Goal: Information Seeking & Learning: Learn about a topic

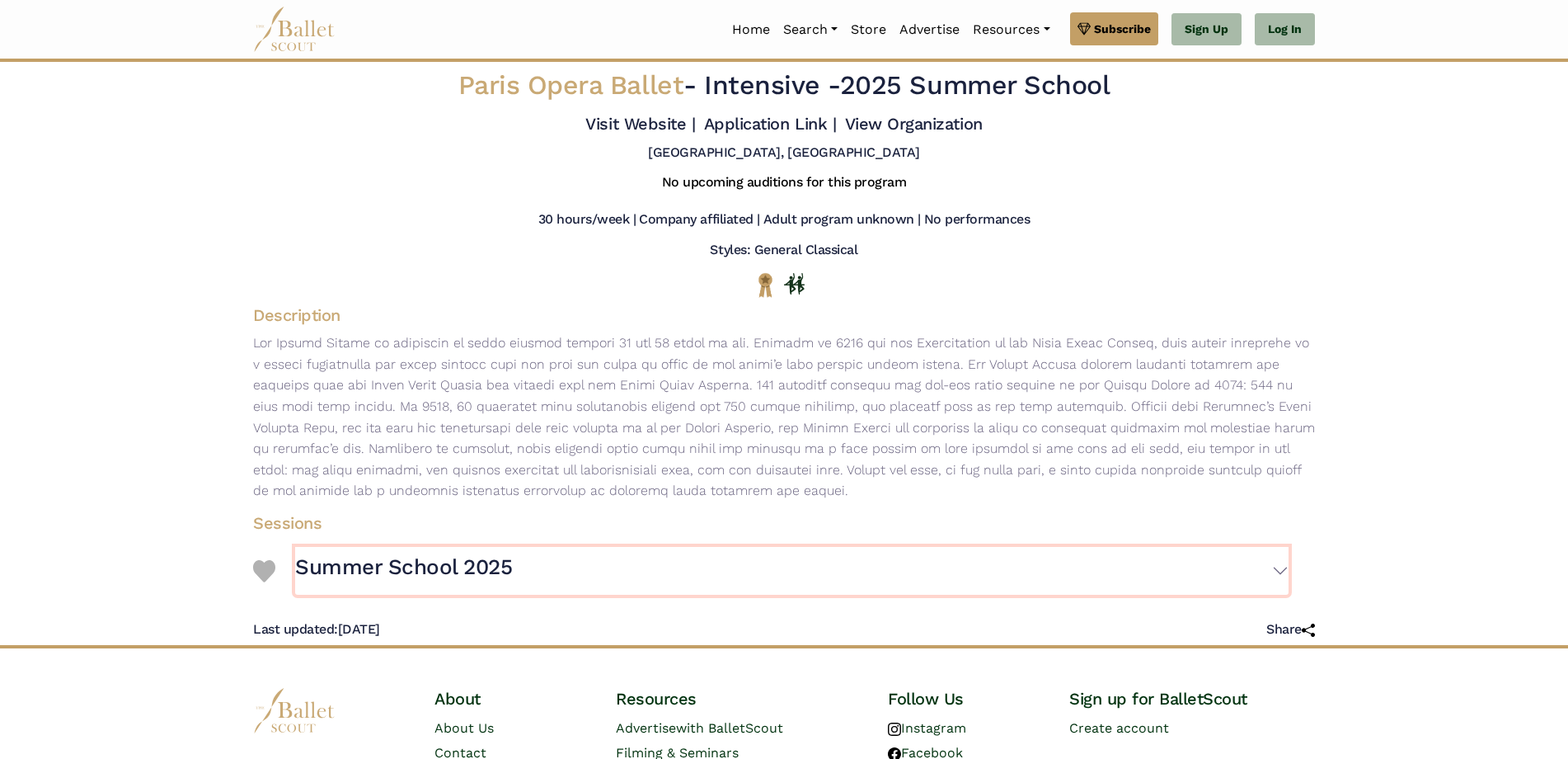
click at [1282, 571] on button "Summer School 2025" at bounding box center [792, 571] width 994 height 48
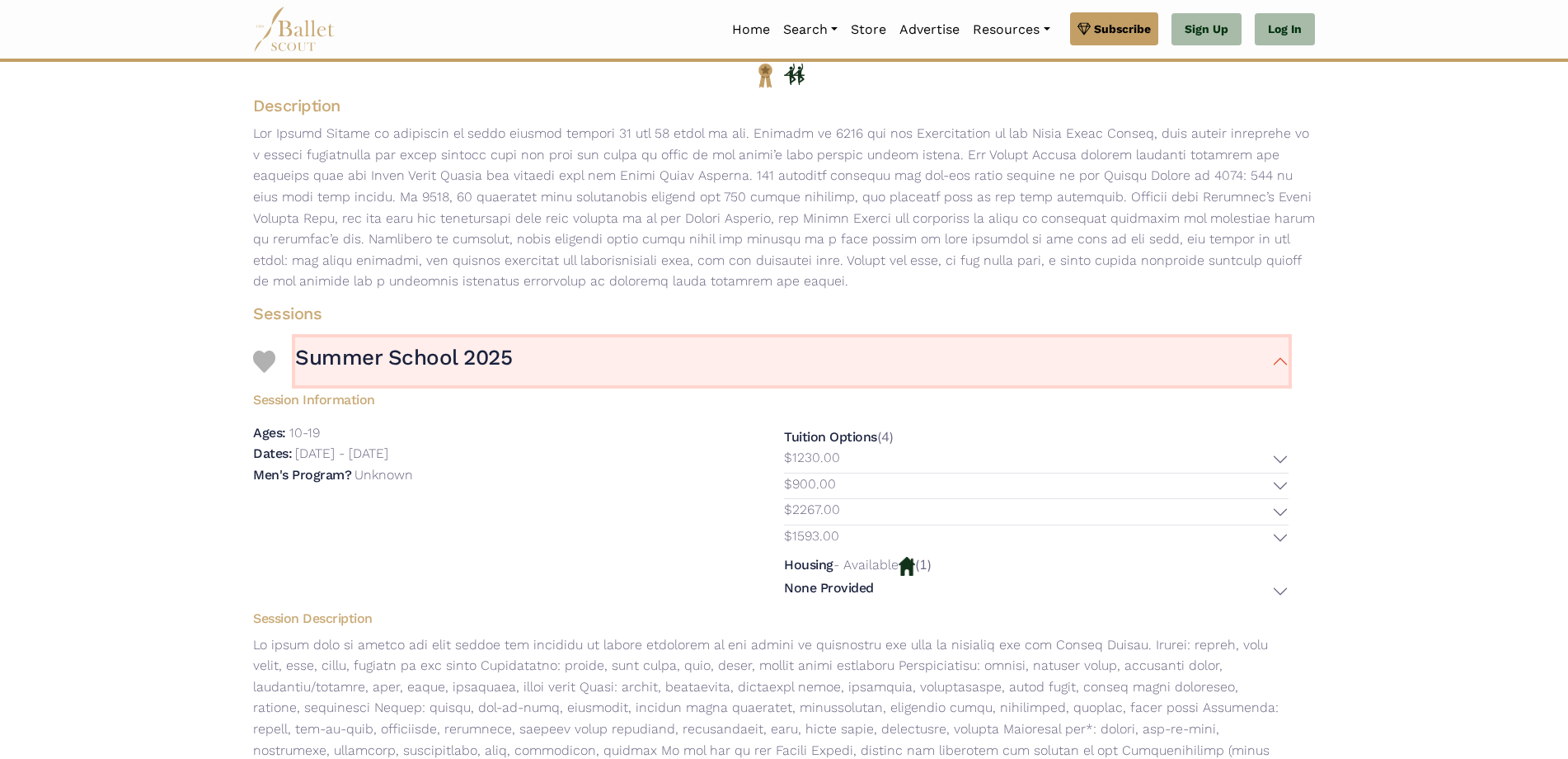
scroll to position [248, 0]
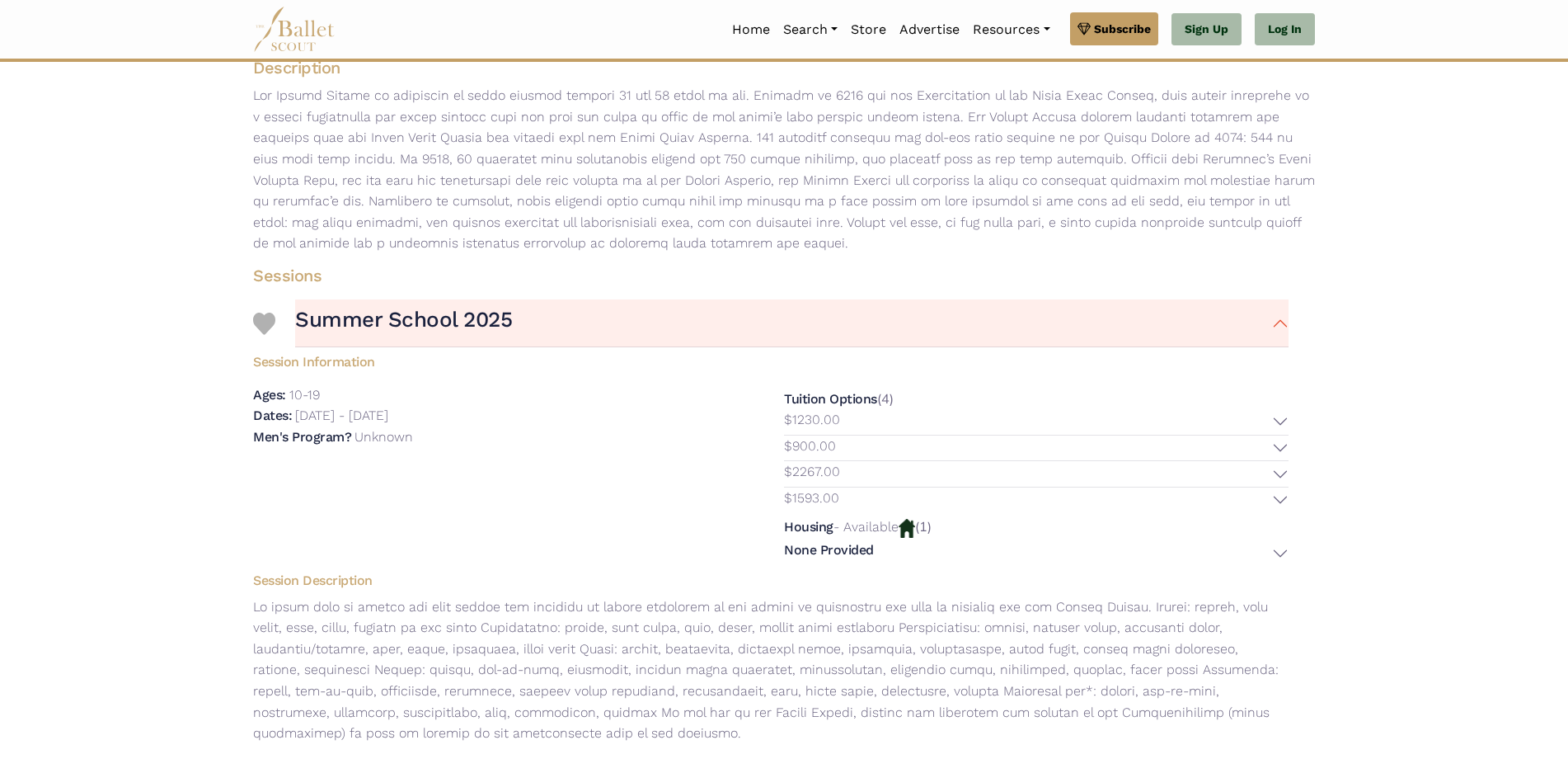
click at [1291, 424] on div "Tuition Options (4) $1230.00 Description: $900.00" at bounding box center [1036, 475] width 531 height 181
click at [1284, 422] on button "$1230.00" at bounding box center [1036, 421] width 504 height 26
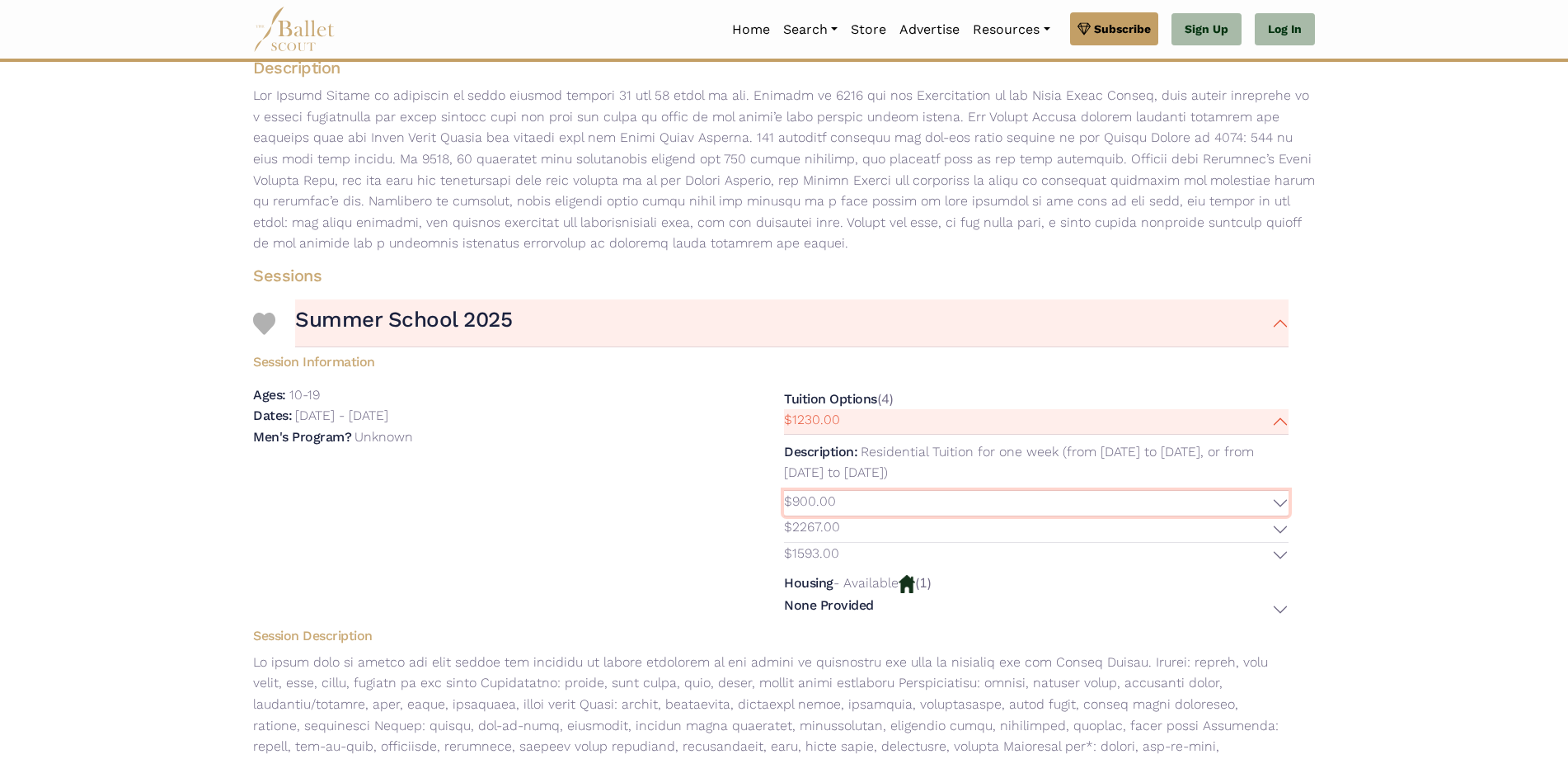
click at [1285, 505] on button "$900.00" at bounding box center [1036, 503] width 504 height 26
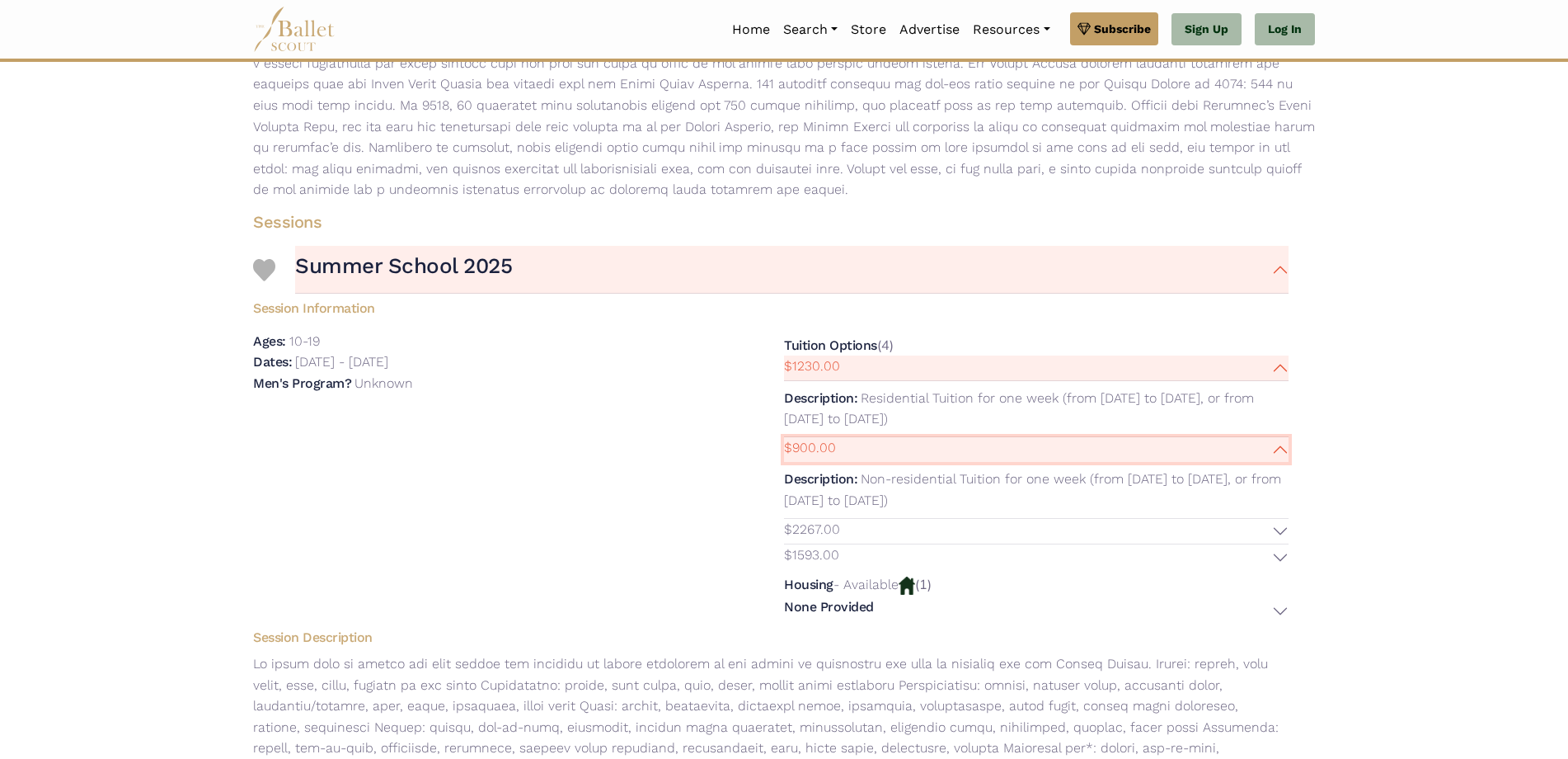
scroll to position [330, 0]
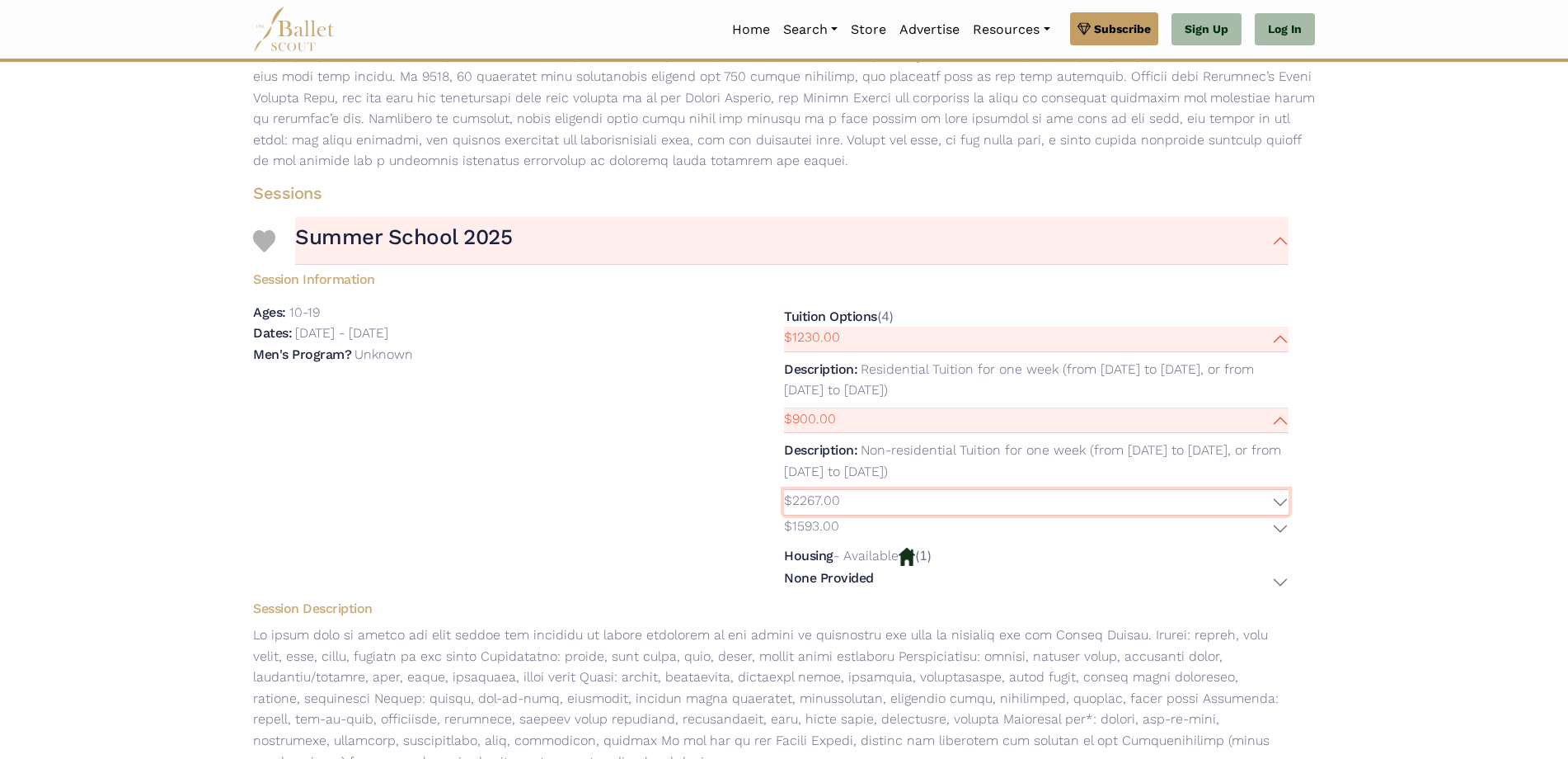
click at [1275, 504] on button "$2267.00" at bounding box center [1036, 502] width 504 height 26
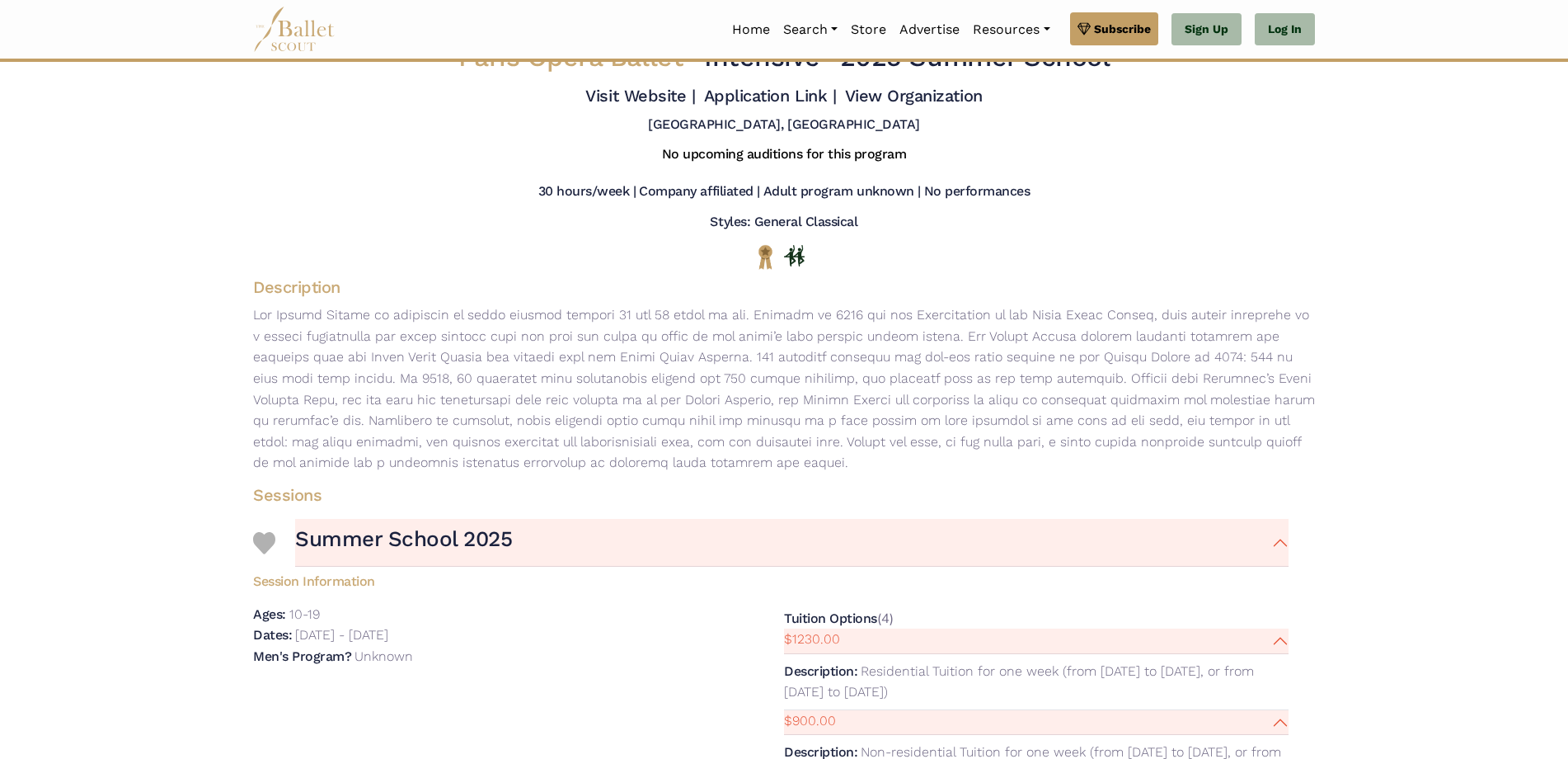
scroll to position [0, 0]
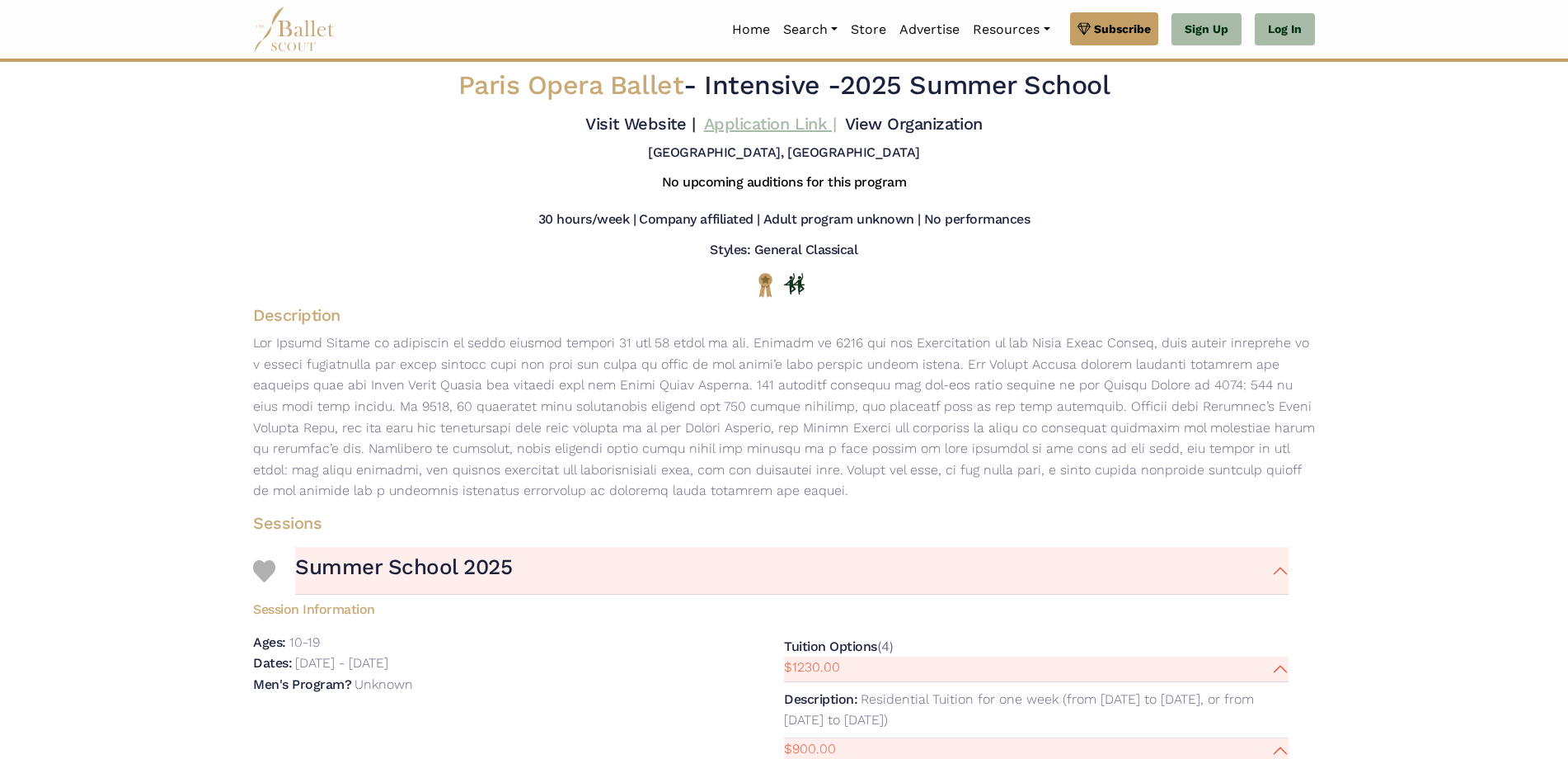
click at [784, 121] on link "Application Link |" at bounding box center [769, 124] width 132 height 20
